Goal: Task Accomplishment & Management: Use online tool/utility

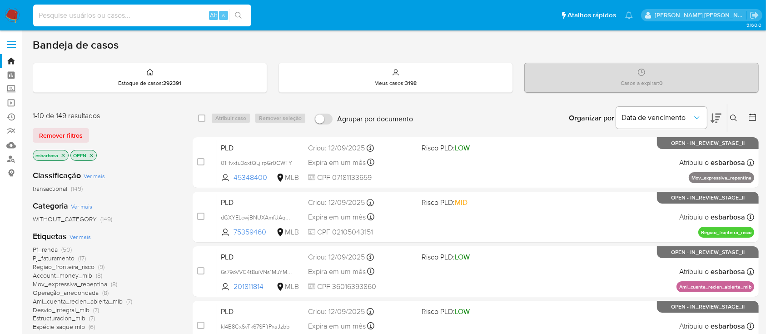
click at [134, 10] on input at bounding box center [142, 16] width 218 height 12
paste input "BP8S4M8jj3gjWfT9KrU3OSgQ"
type input "BP8S4M8jj3gjWfT9KrU3OSgQ"
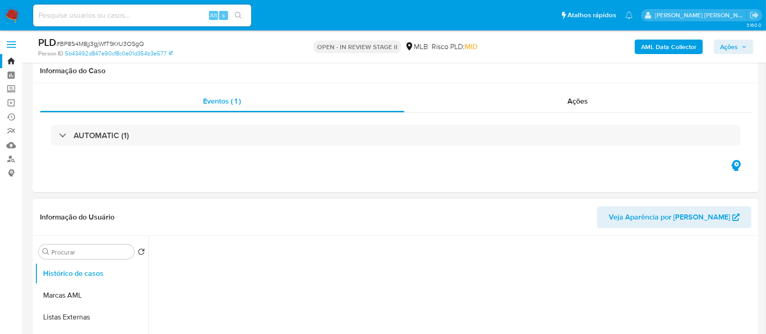
select select "10"
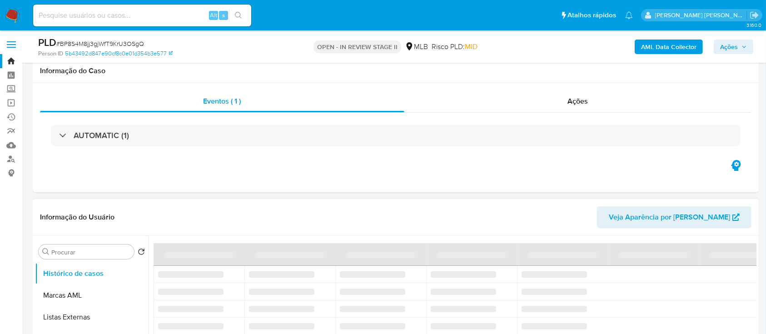
scroll to position [60, 0]
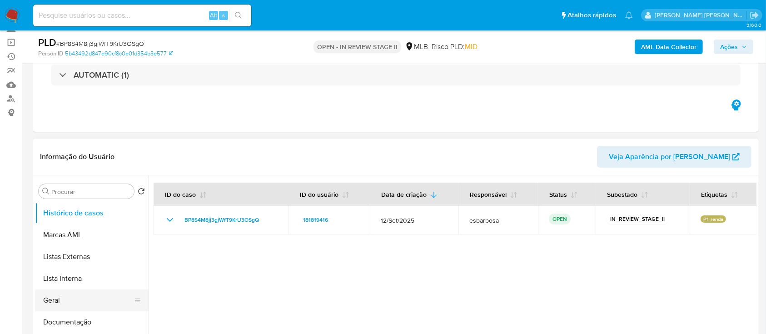
click at [84, 305] on button "Geral" at bounding box center [88, 301] width 106 height 22
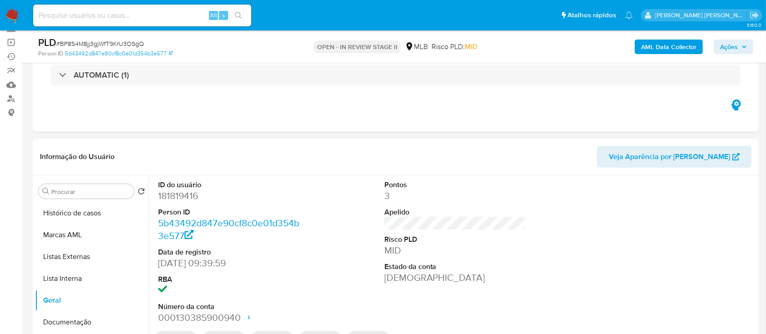
click at [185, 198] on dd "181819416" at bounding box center [229, 196] width 142 height 13
copy dd "181819416"
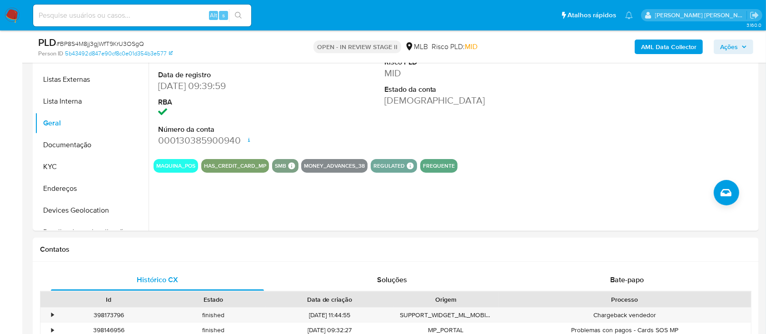
scroll to position [242, 0]
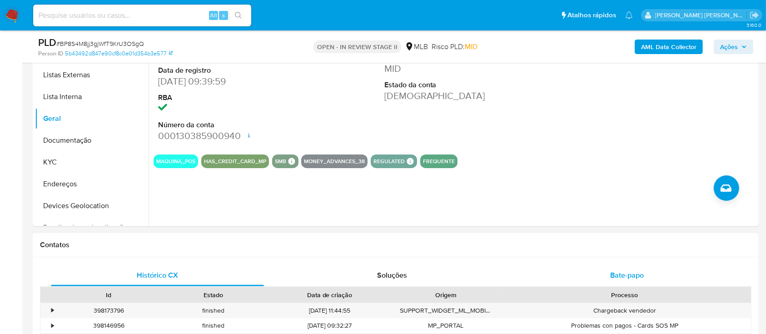
click at [605, 272] on div "Bate-papo" at bounding box center [627, 276] width 213 height 22
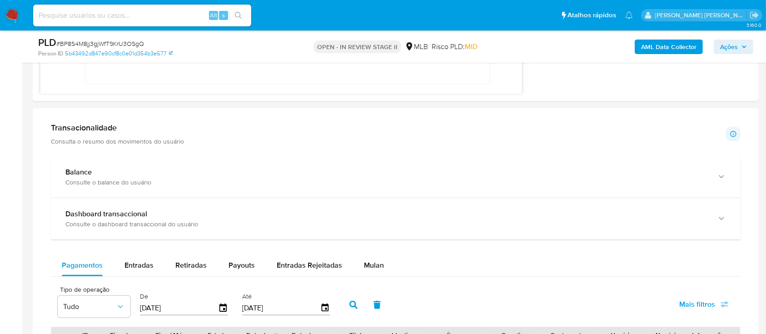
scroll to position [727, 0]
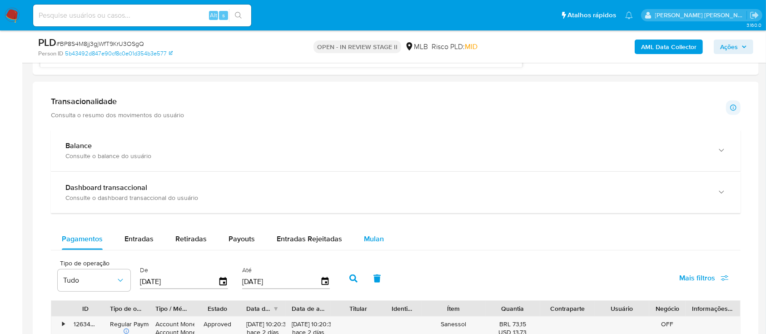
click at [364, 236] on span "Mulan" at bounding box center [374, 239] width 20 height 10
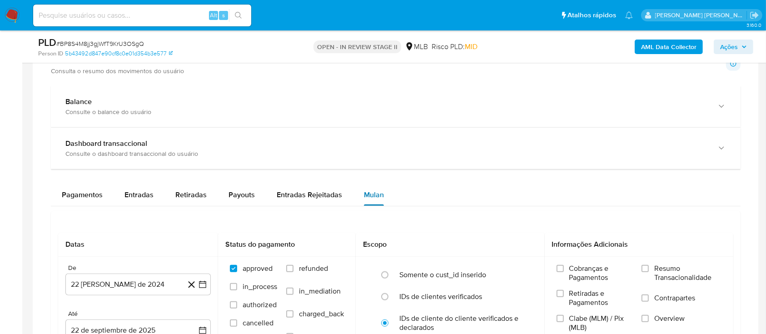
scroll to position [848, 0]
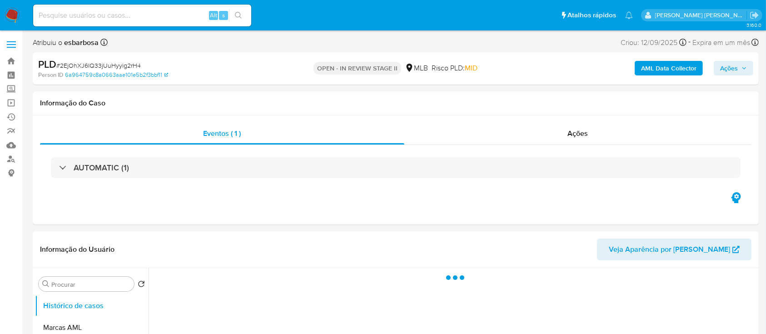
select select "10"
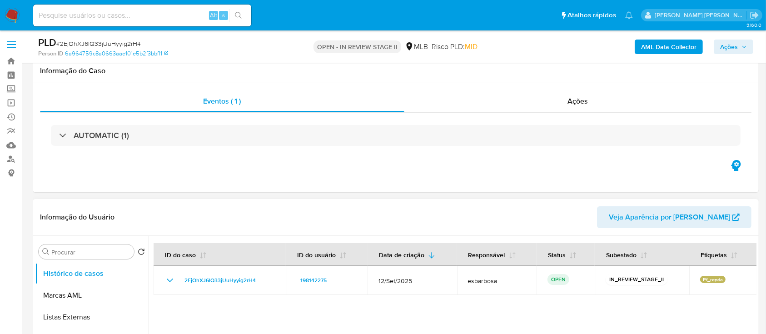
scroll to position [60, 0]
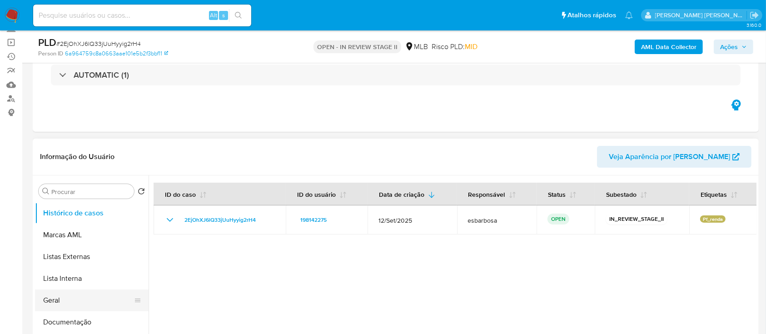
click at [60, 296] on button "Geral" at bounding box center [88, 301] width 106 height 22
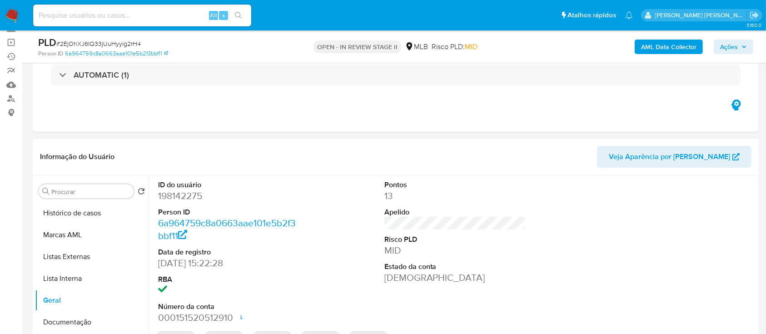
click at [188, 199] on dd "198142275" at bounding box center [229, 196] width 142 height 13
copy dd "198142275"
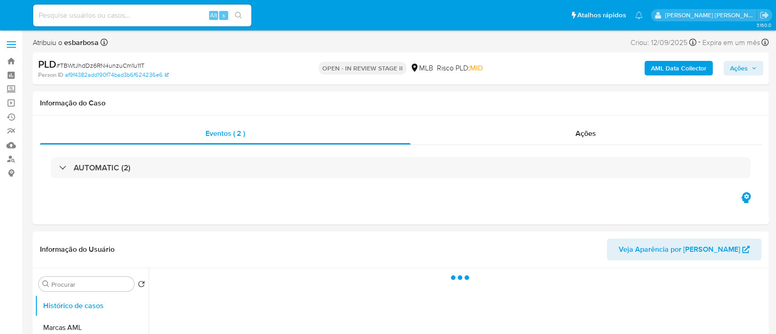
select select "10"
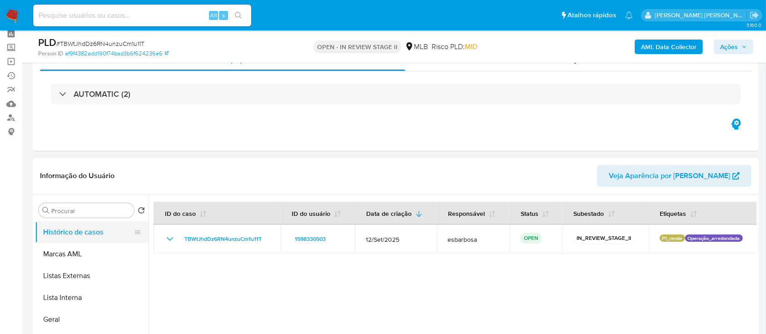
scroll to position [60, 0]
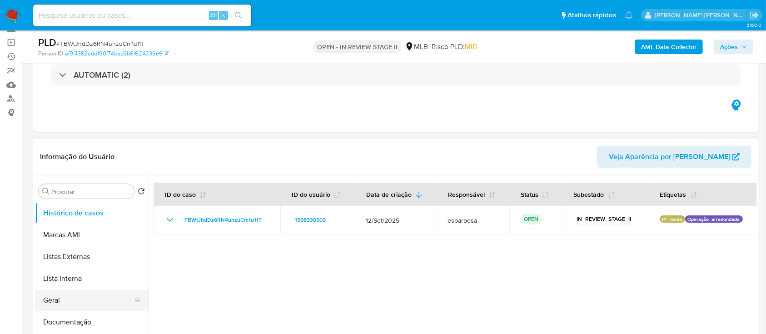
click at [52, 300] on button "Geral" at bounding box center [88, 301] width 106 height 22
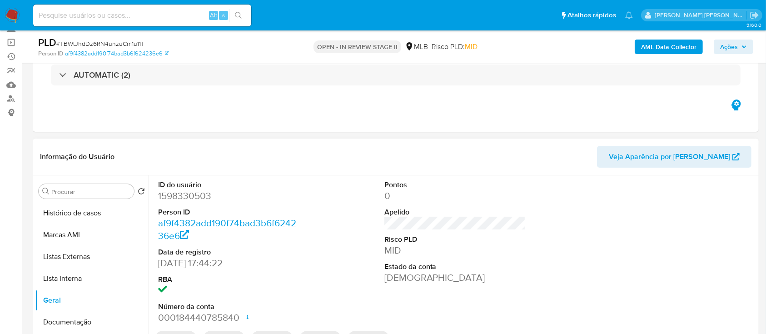
click at [185, 198] on dd "1598330503" at bounding box center [229, 196] width 142 height 13
copy dd "1598330503"
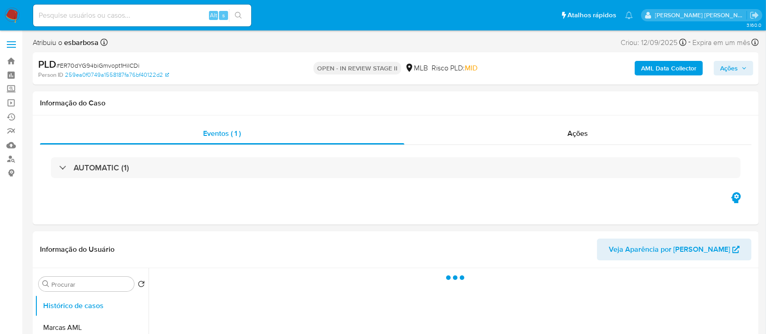
select select "10"
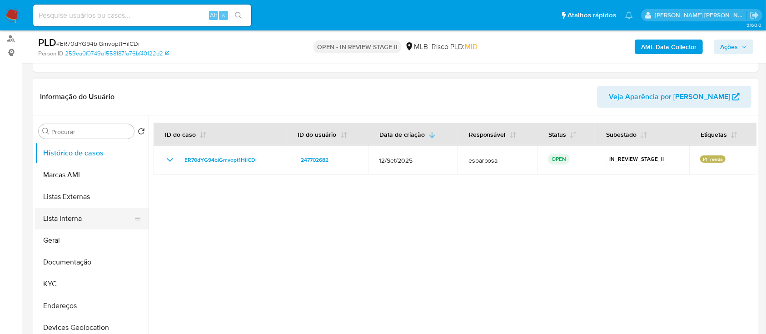
scroll to position [121, 0]
click at [71, 238] on button "Geral" at bounding box center [88, 240] width 106 height 22
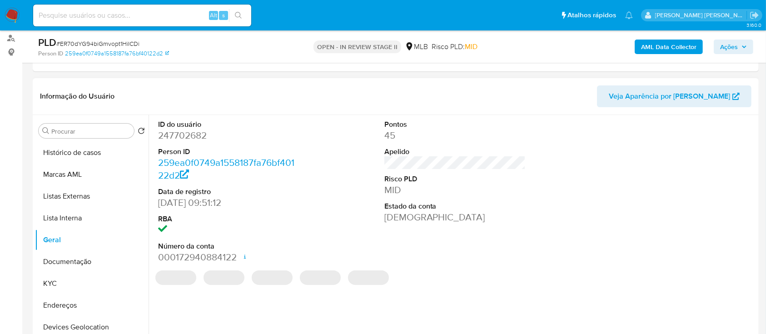
click at [197, 140] on dd "247702682" at bounding box center [229, 135] width 142 height 13
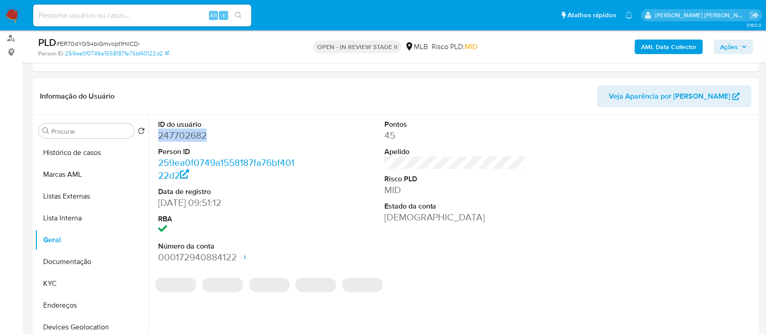
copy dd "247702682"
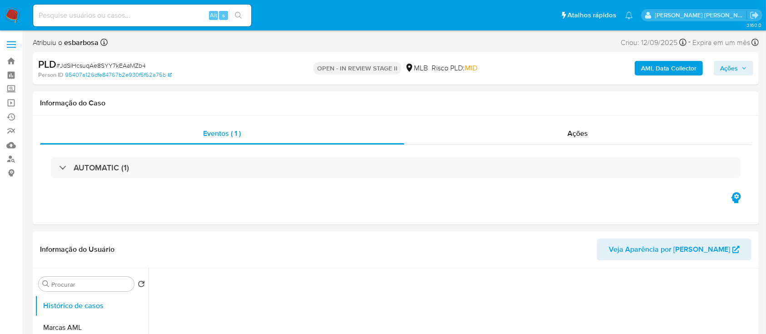
select select "10"
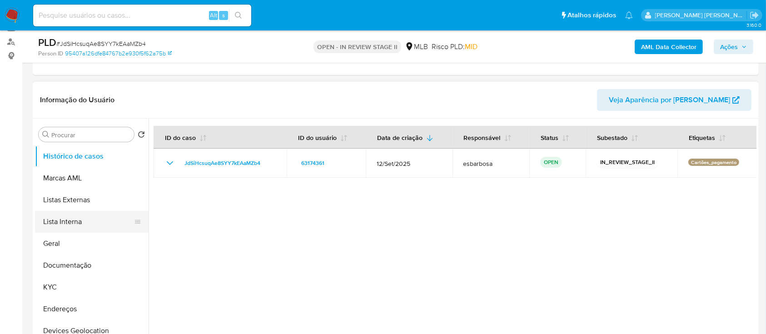
scroll to position [121, 0]
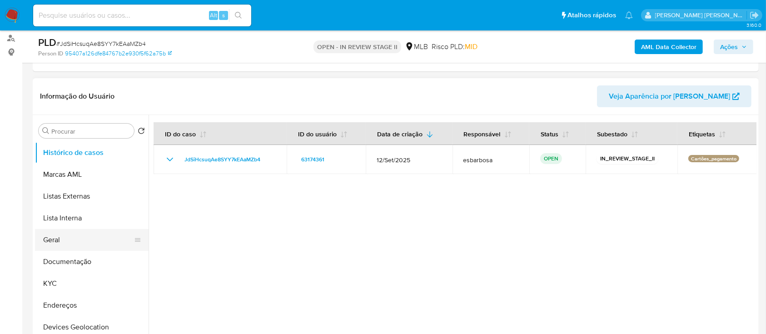
drag, startPoint x: 57, startPoint y: 242, endPoint x: 60, endPoint y: 238, distance: 5.2
click at [57, 242] on button "Geral" at bounding box center [88, 240] width 106 height 22
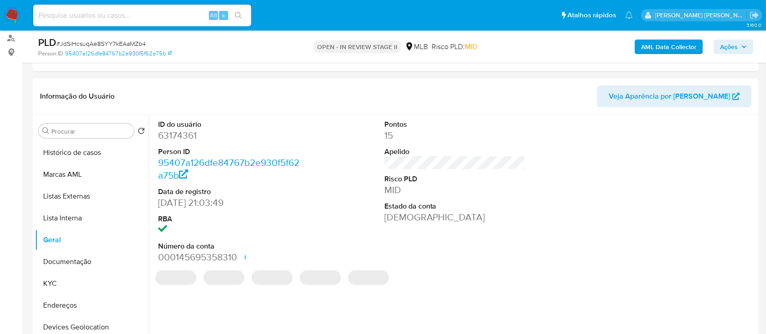
click at [186, 136] on dd "63174361" at bounding box center [229, 135] width 142 height 13
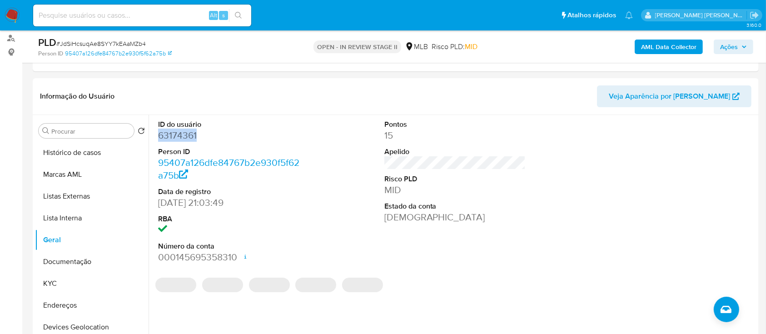
copy dd "63174361"
